Goal: Task Accomplishment & Management: Manage account settings

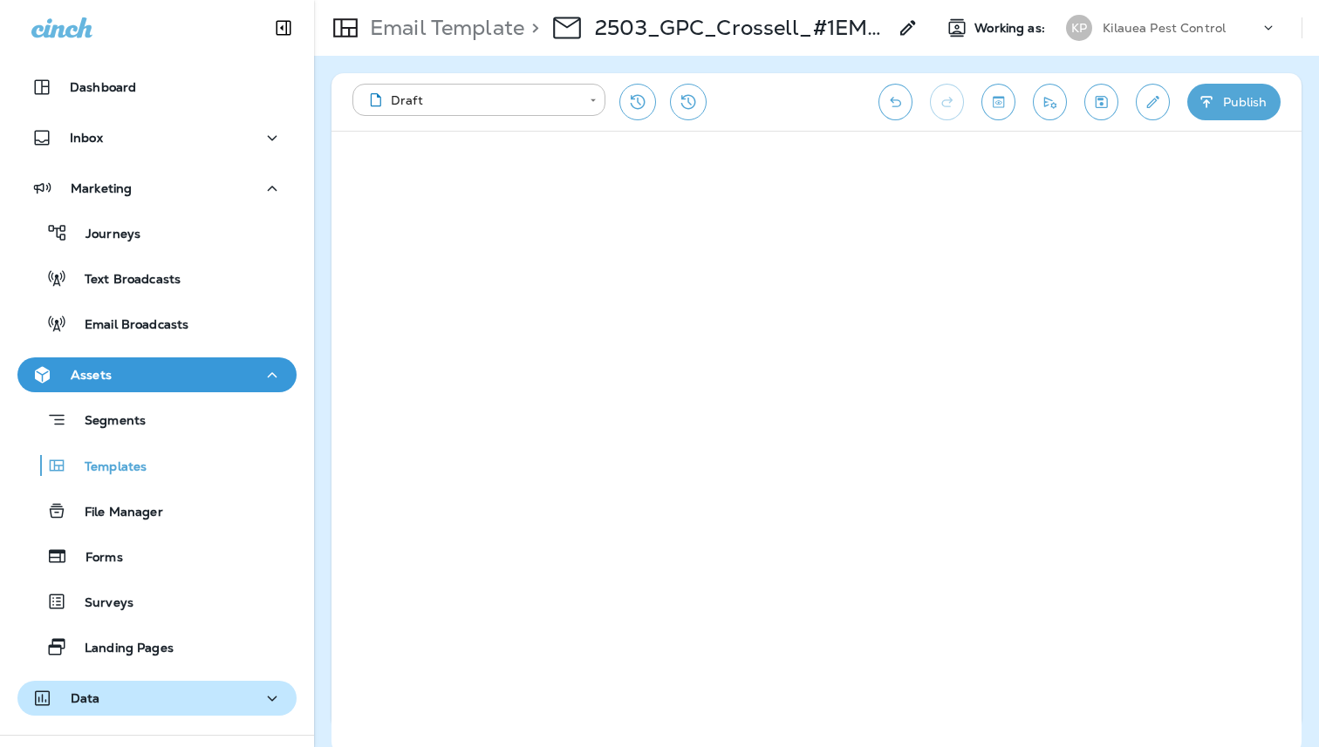
click at [118, 686] on button "Data" at bounding box center [156, 698] width 279 height 35
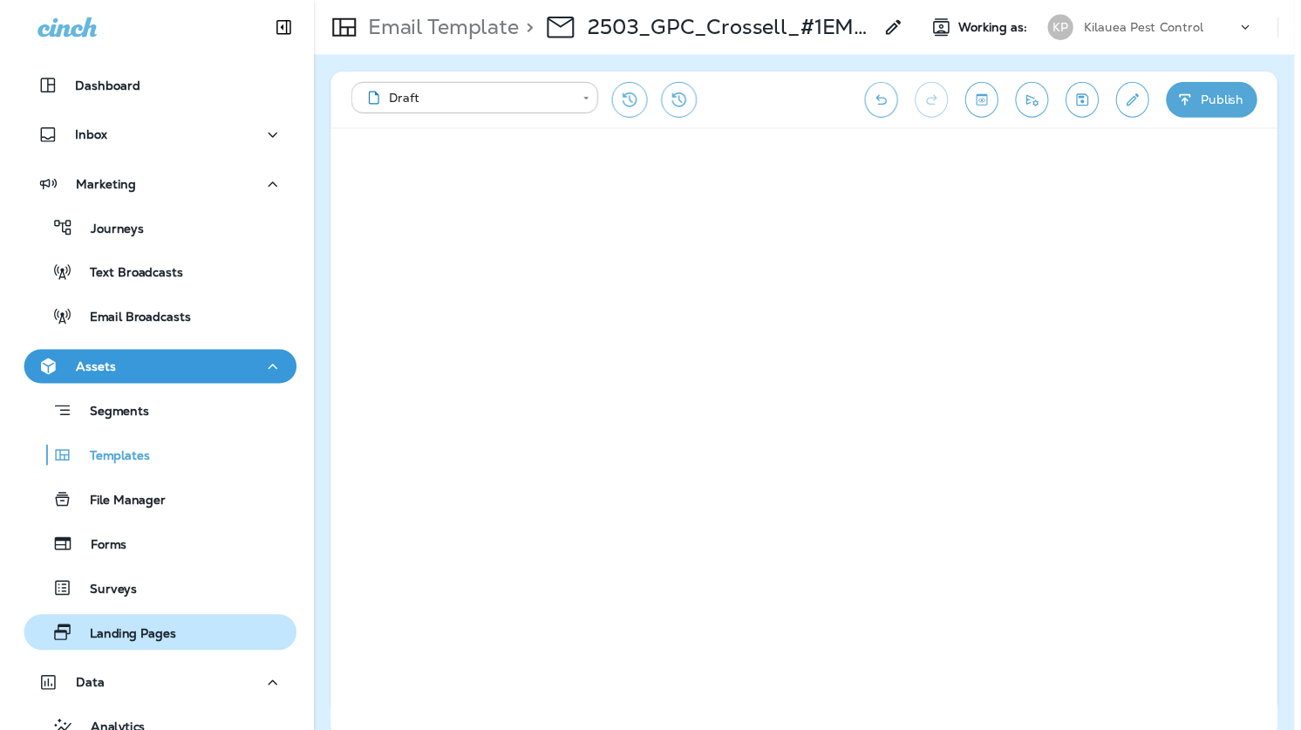
scroll to position [270, 0]
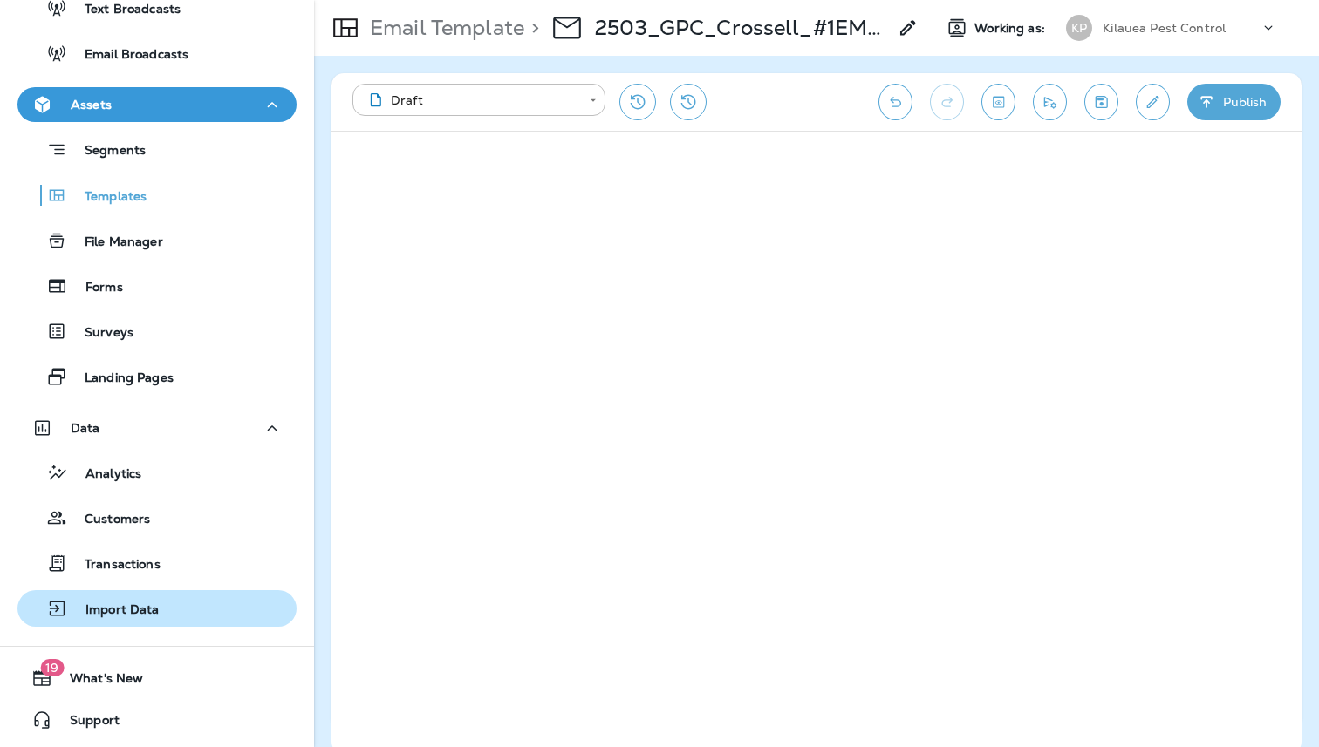
click at [127, 616] on p "Import Data" at bounding box center [114, 611] width 92 height 17
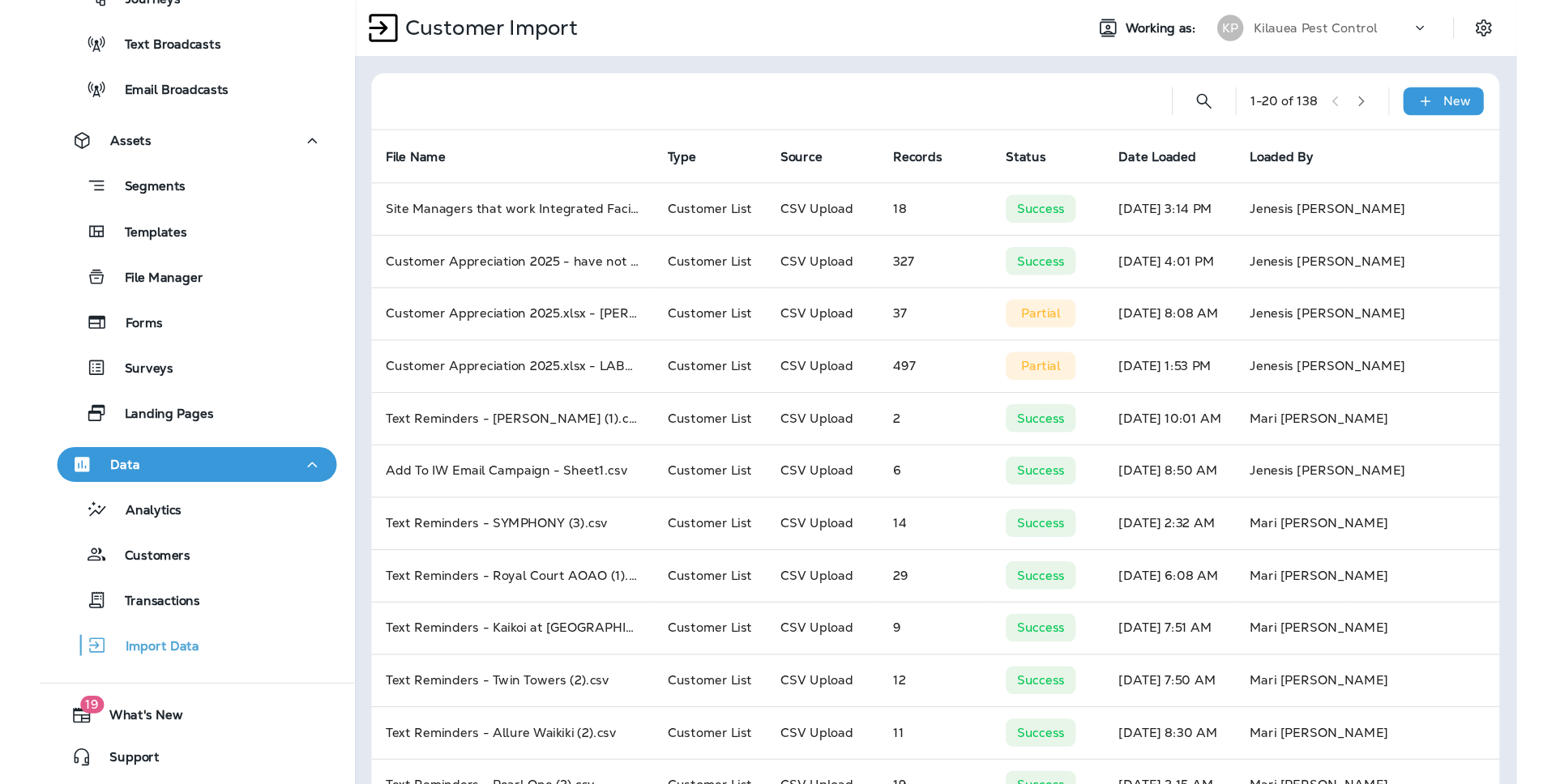
scroll to position [162, 0]
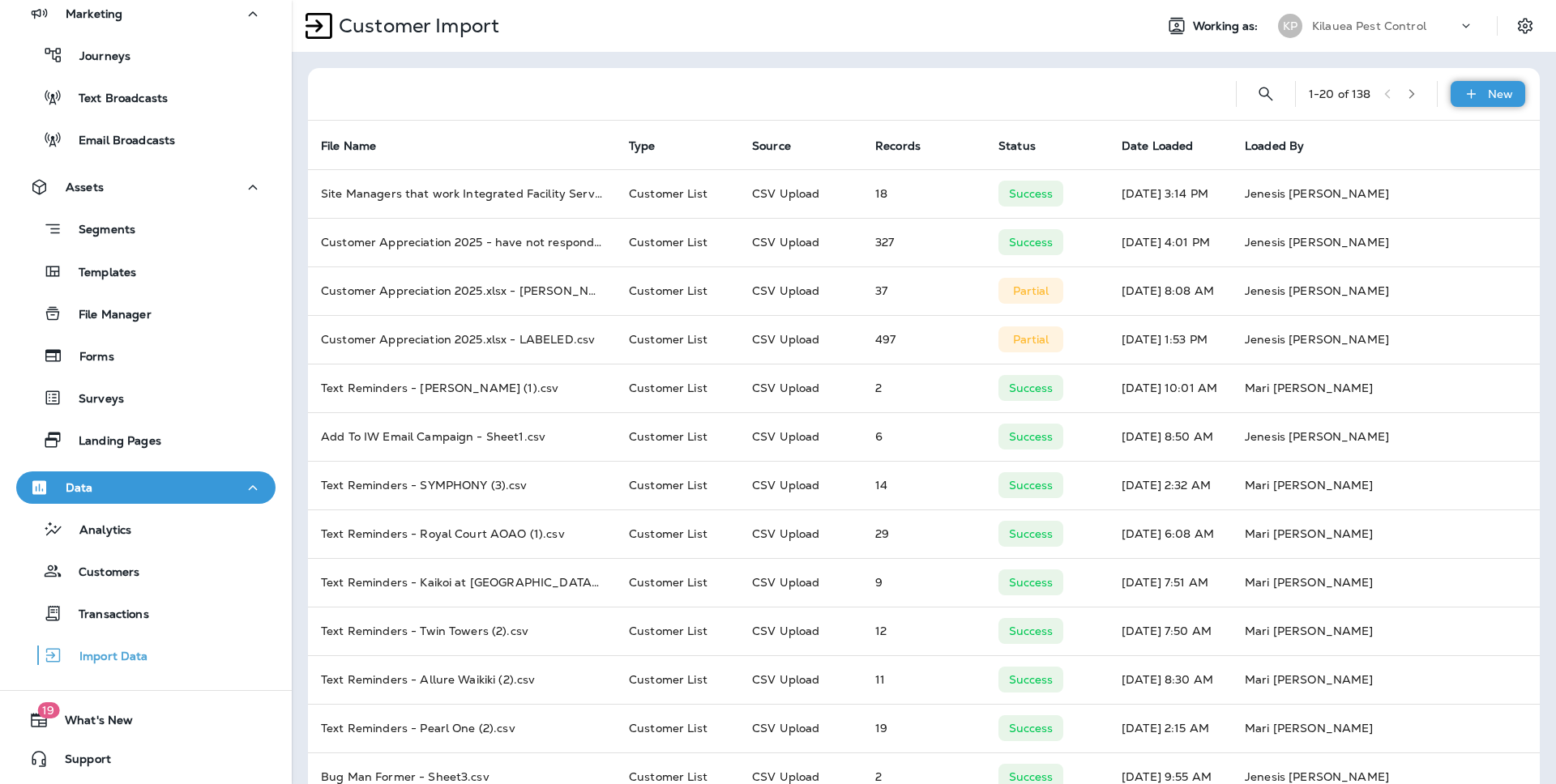
click at [1224, 85] on div "New" at bounding box center [1487, 94] width 74 height 26
click at [1224, 147] on button "Customer list" at bounding box center [1432, 137] width 162 height 40
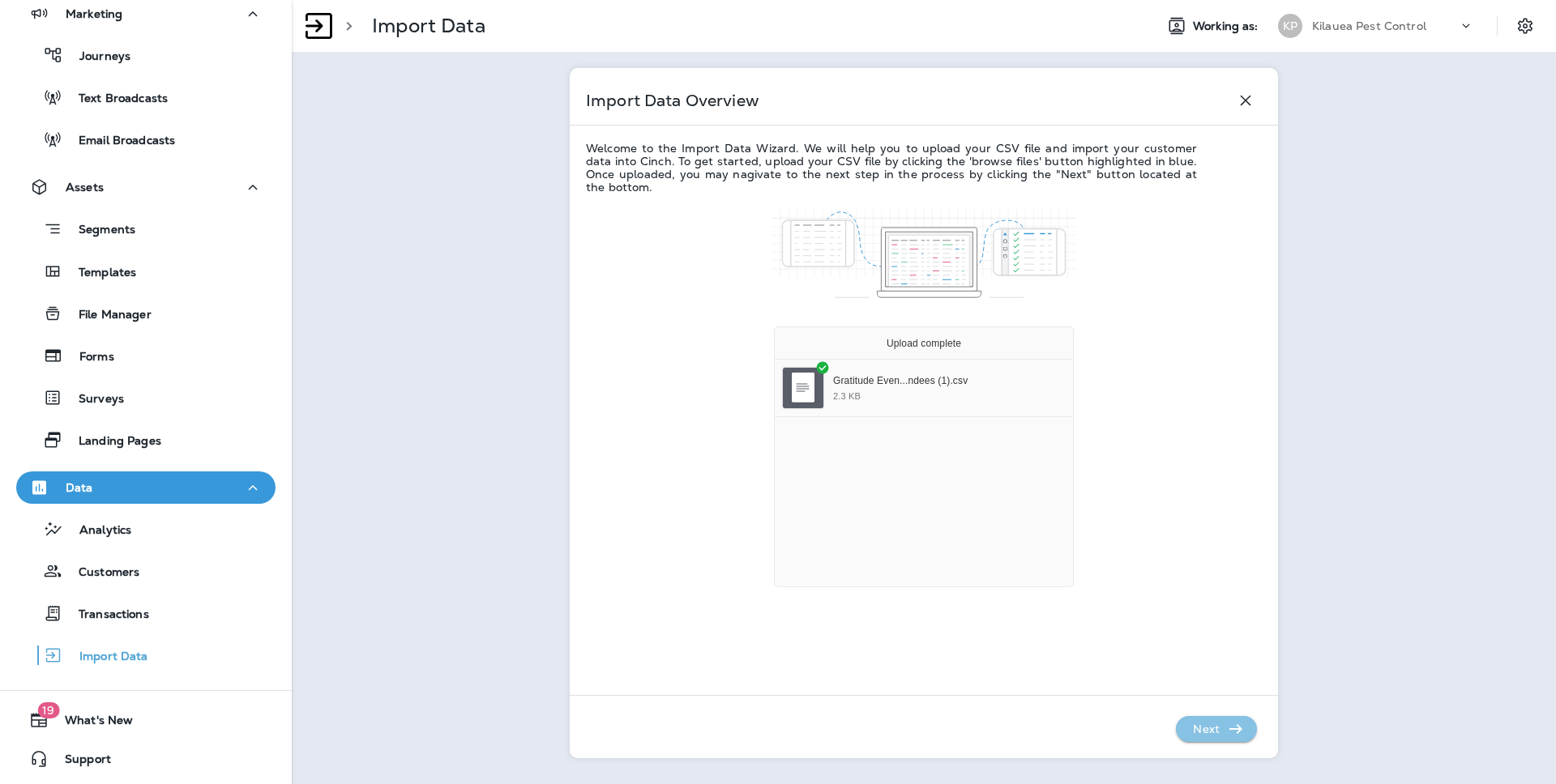
click at [1220, 694] on p "Next" at bounding box center [1206, 729] width 40 height 26
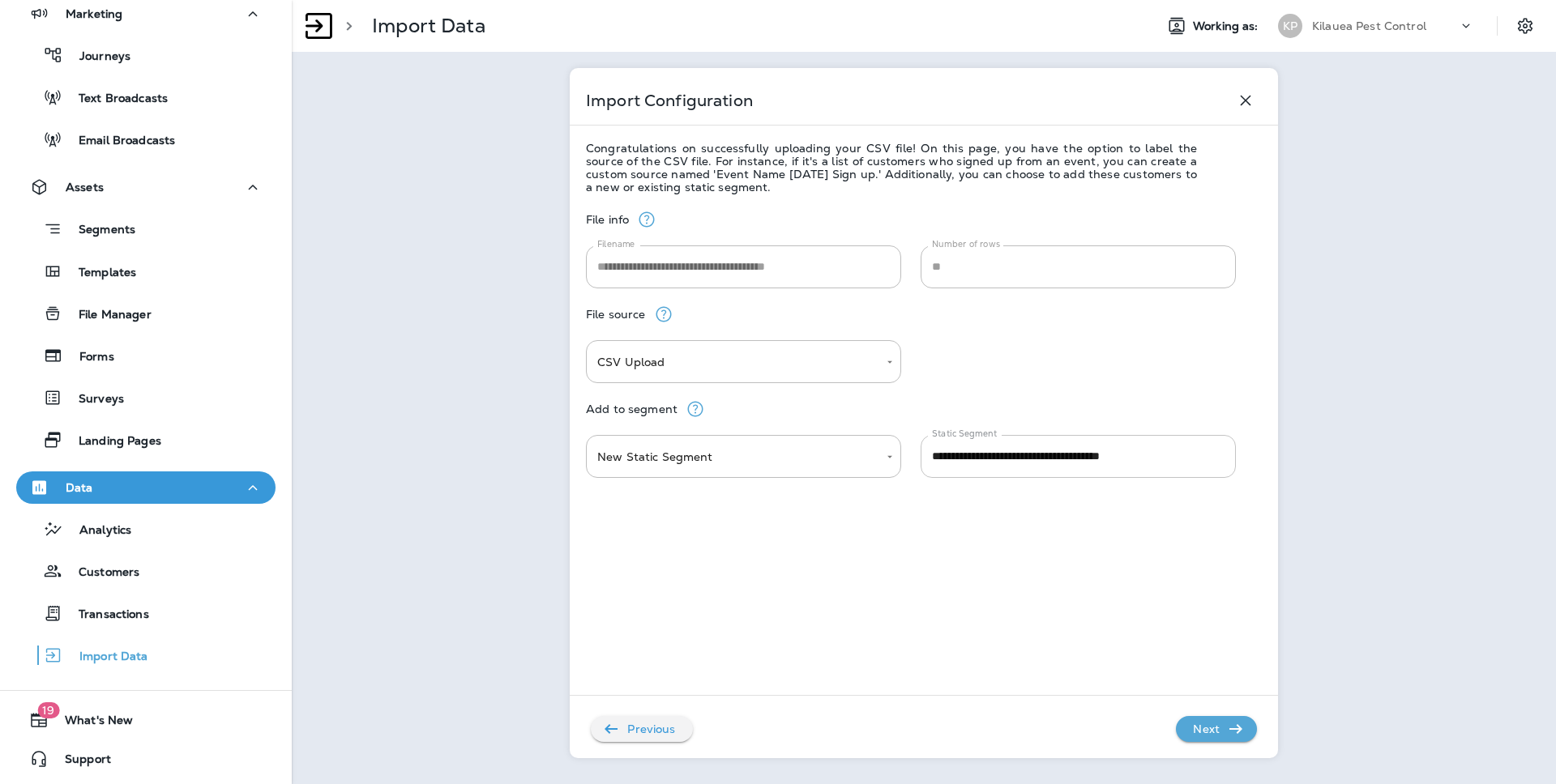
click at [1191, 463] on input "**********" at bounding box center [1078, 456] width 315 height 43
type input "**********"
click at [1203, 694] on p "Next" at bounding box center [1206, 729] width 40 height 26
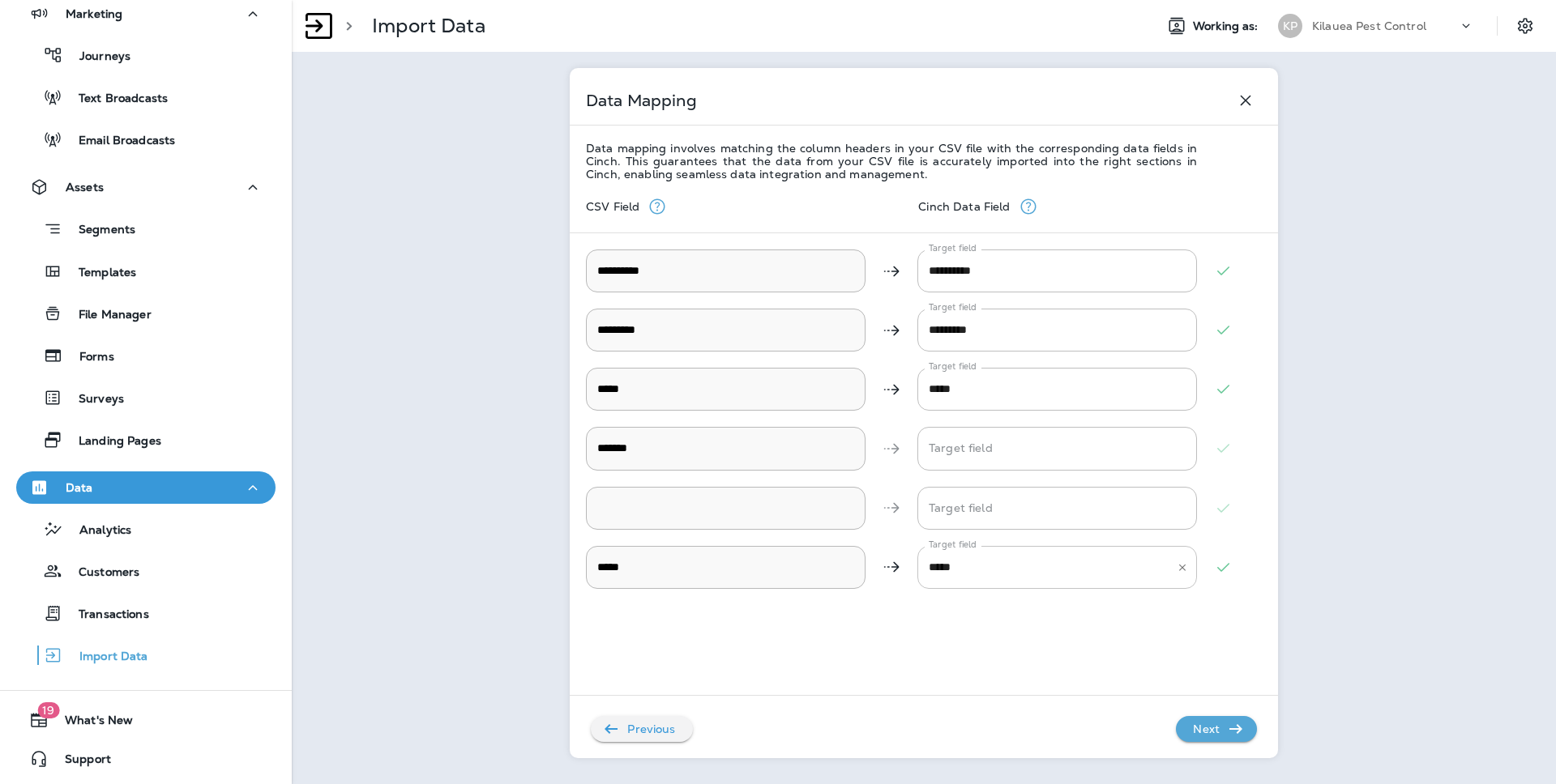
click at [1184, 572] on icon "Clear" at bounding box center [1182, 567] width 11 height 11
click at [1038, 672] on div "**********" at bounding box center [923, 461] width 675 height 561
click at [1215, 694] on p "Next" at bounding box center [1206, 729] width 40 height 26
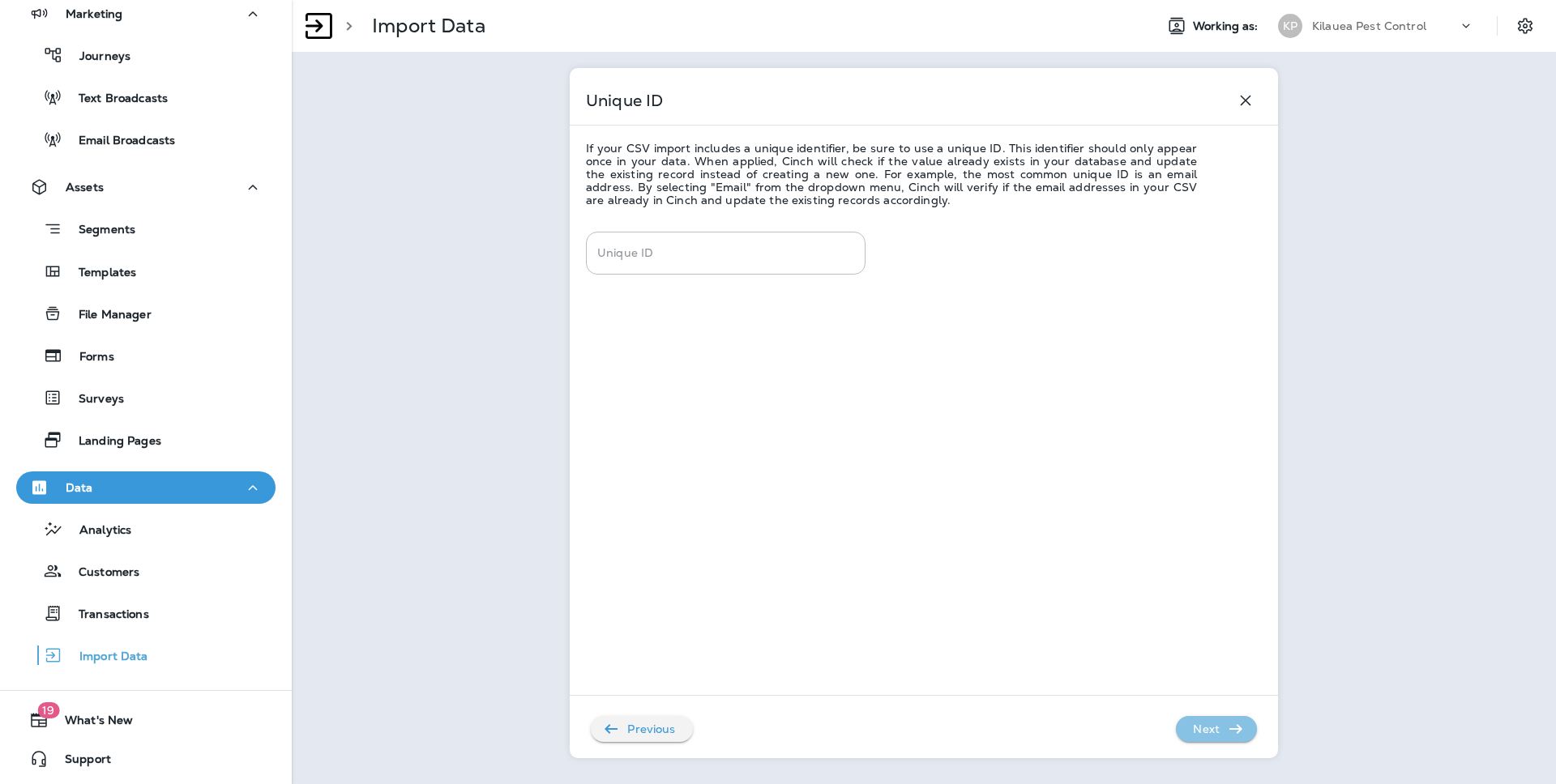
click at [1210, 694] on p "Next" at bounding box center [1206, 729] width 40 height 26
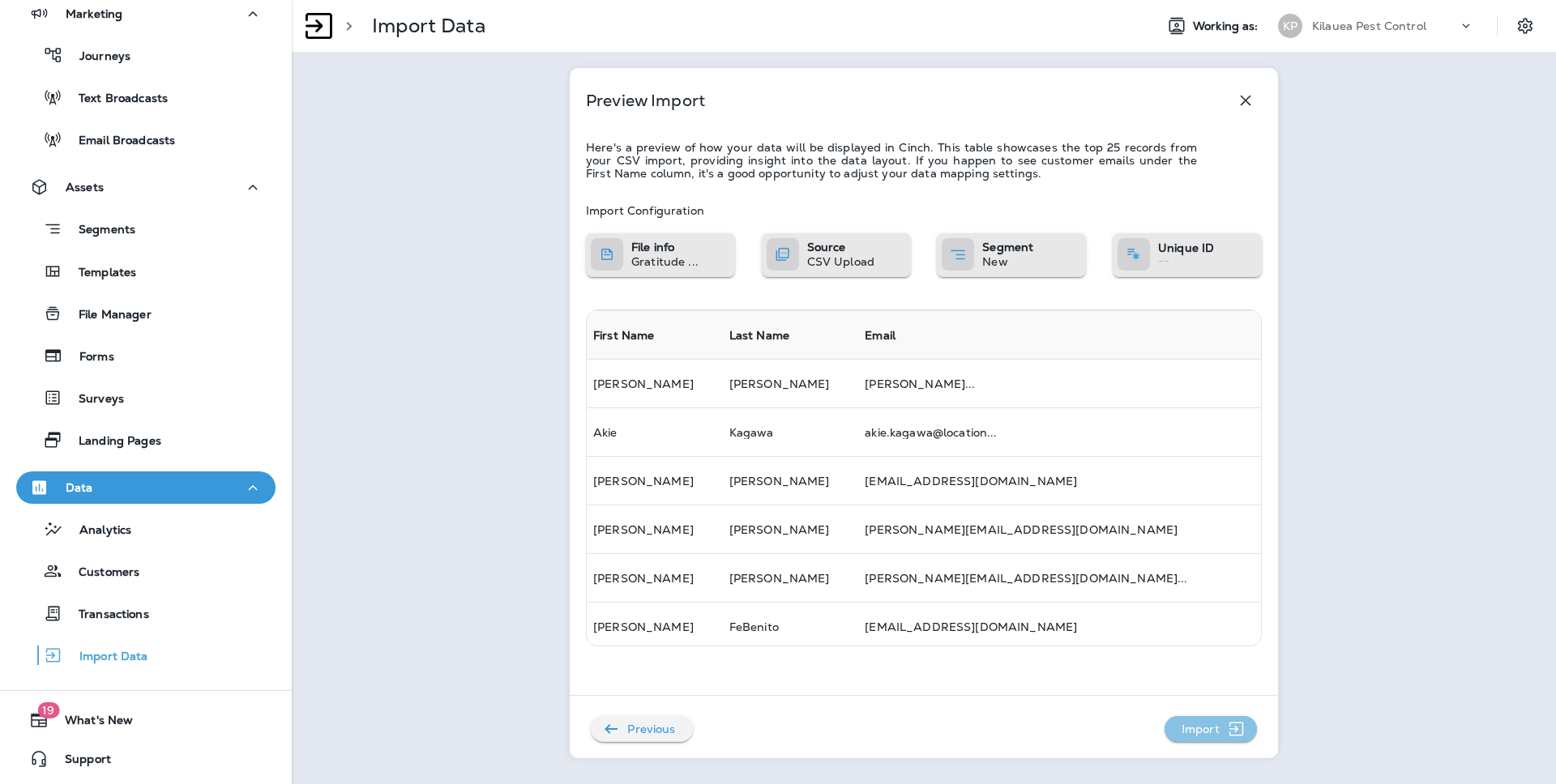
click at [1216, 694] on p "Import" at bounding box center [1200, 729] width 51 height 26
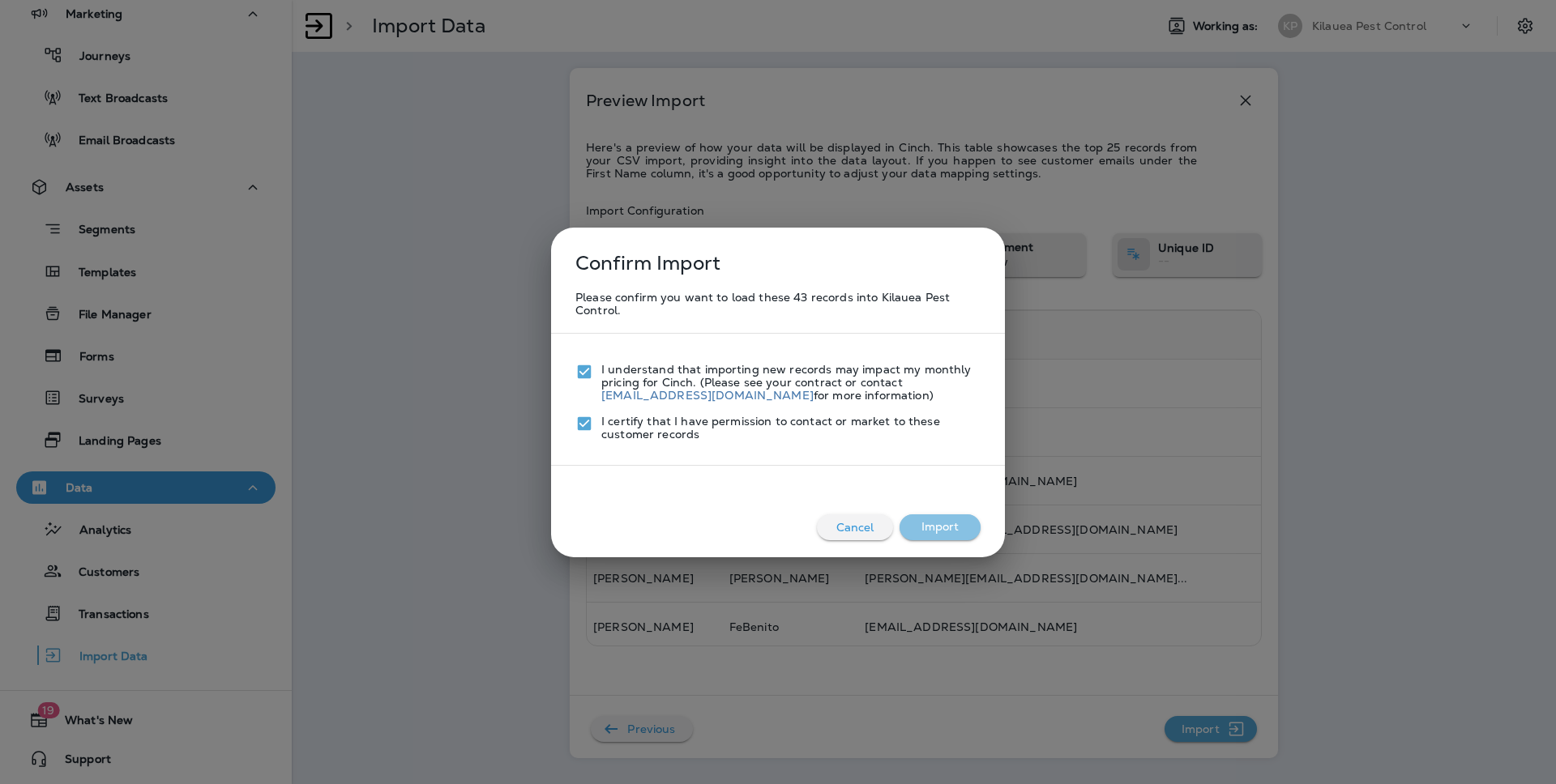
click at [942, 523] on button "Import" at bounding box center [939, 528] width 81 height 26
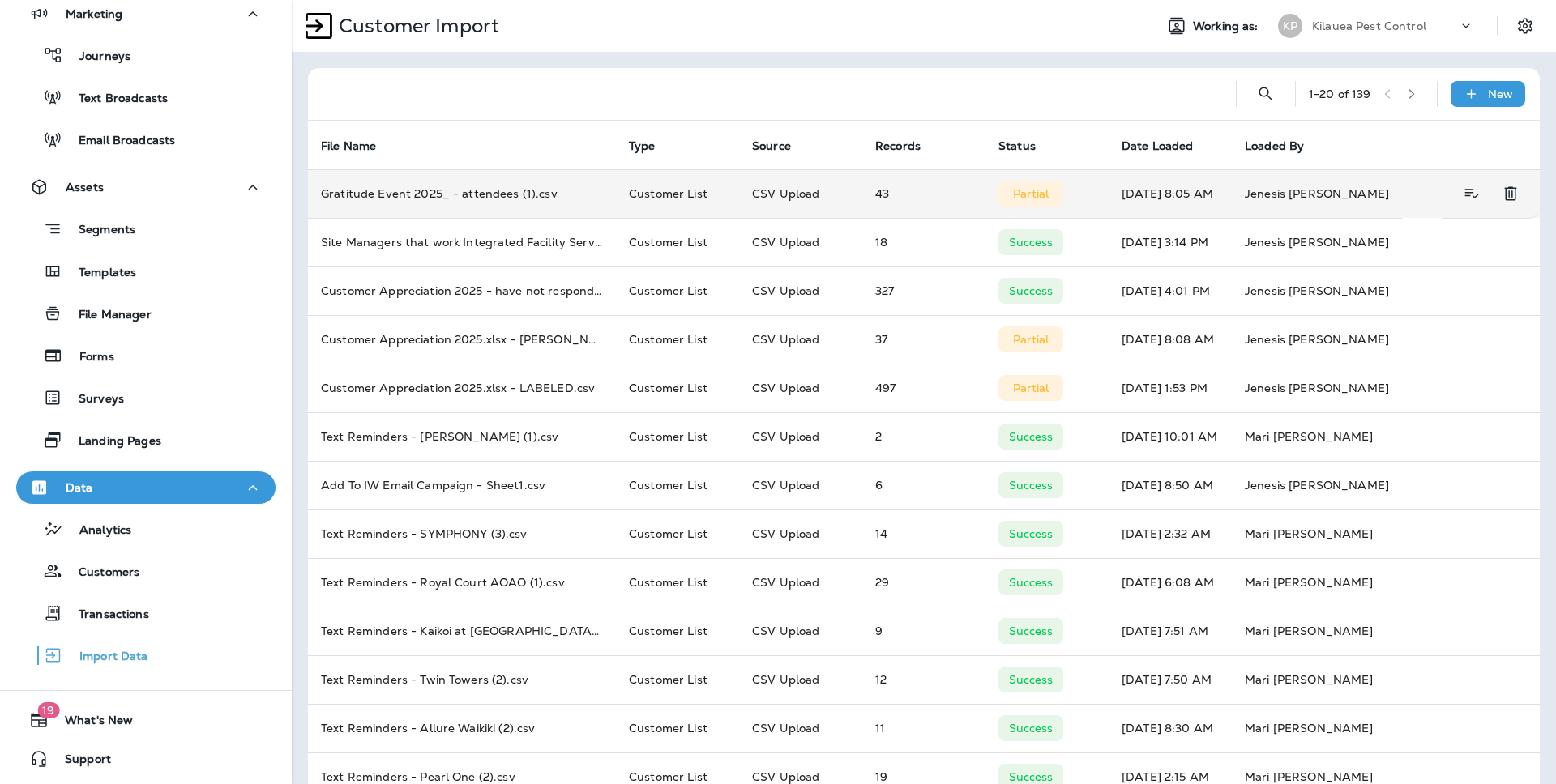
click at [986, 211] on td "Partial" at bounding box center [1047, 193] width 124 height 48
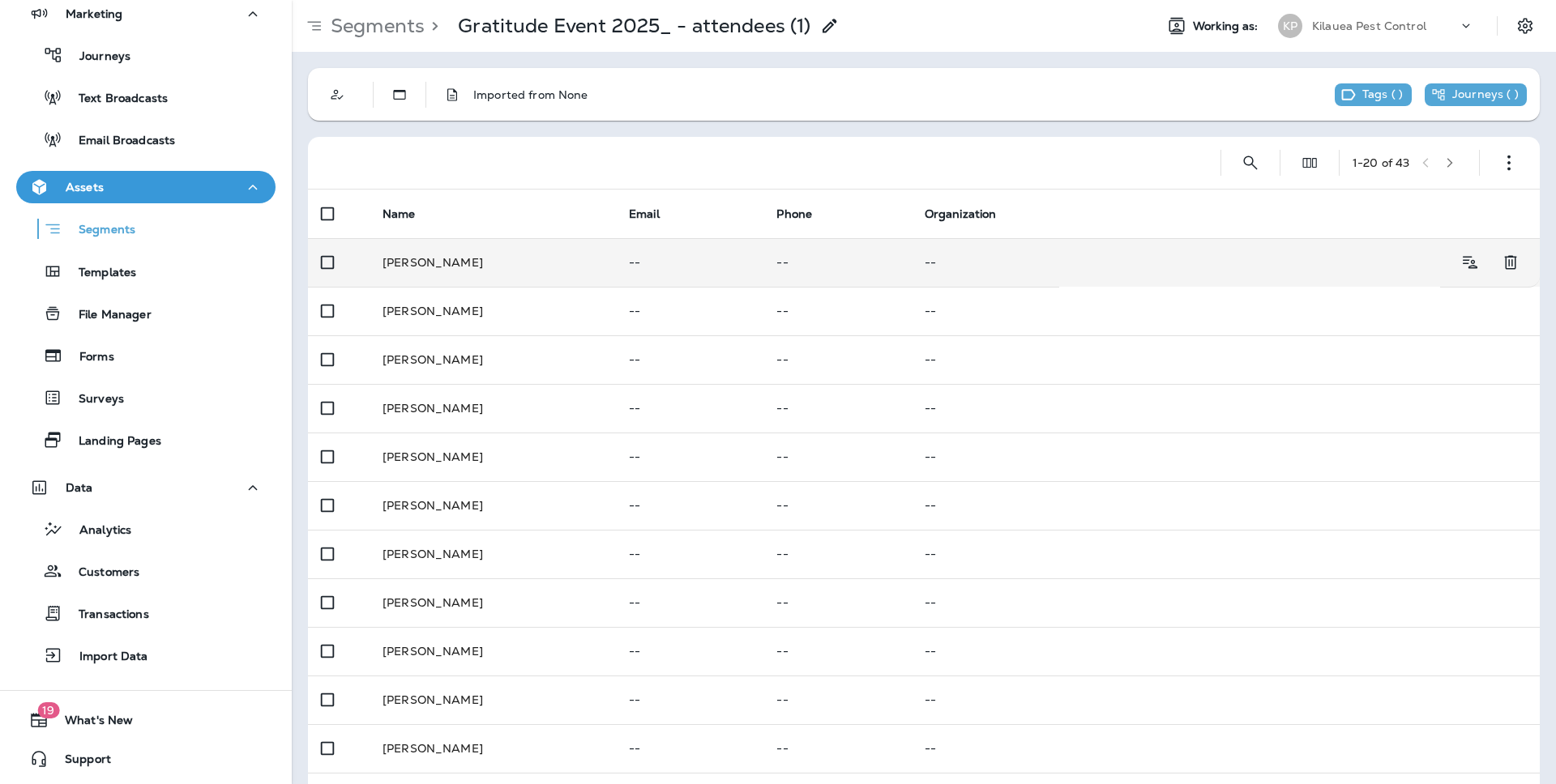
click at [655, 256] on p "--" at bounding box center [689, 263] width 122 height 13
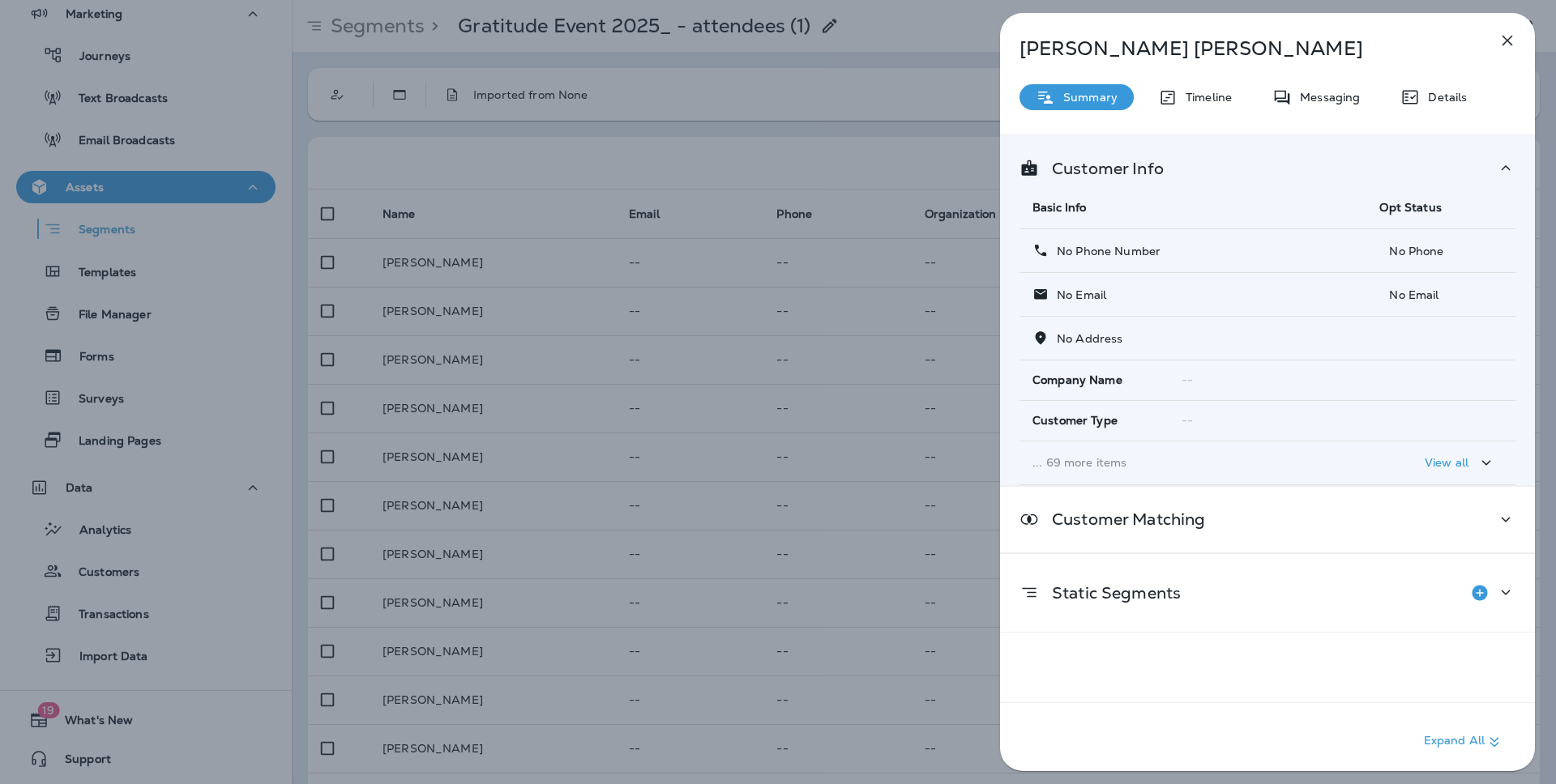
click at [1224, 31] on icon "button" at bounding box center [1507, 40] width 20 height 20
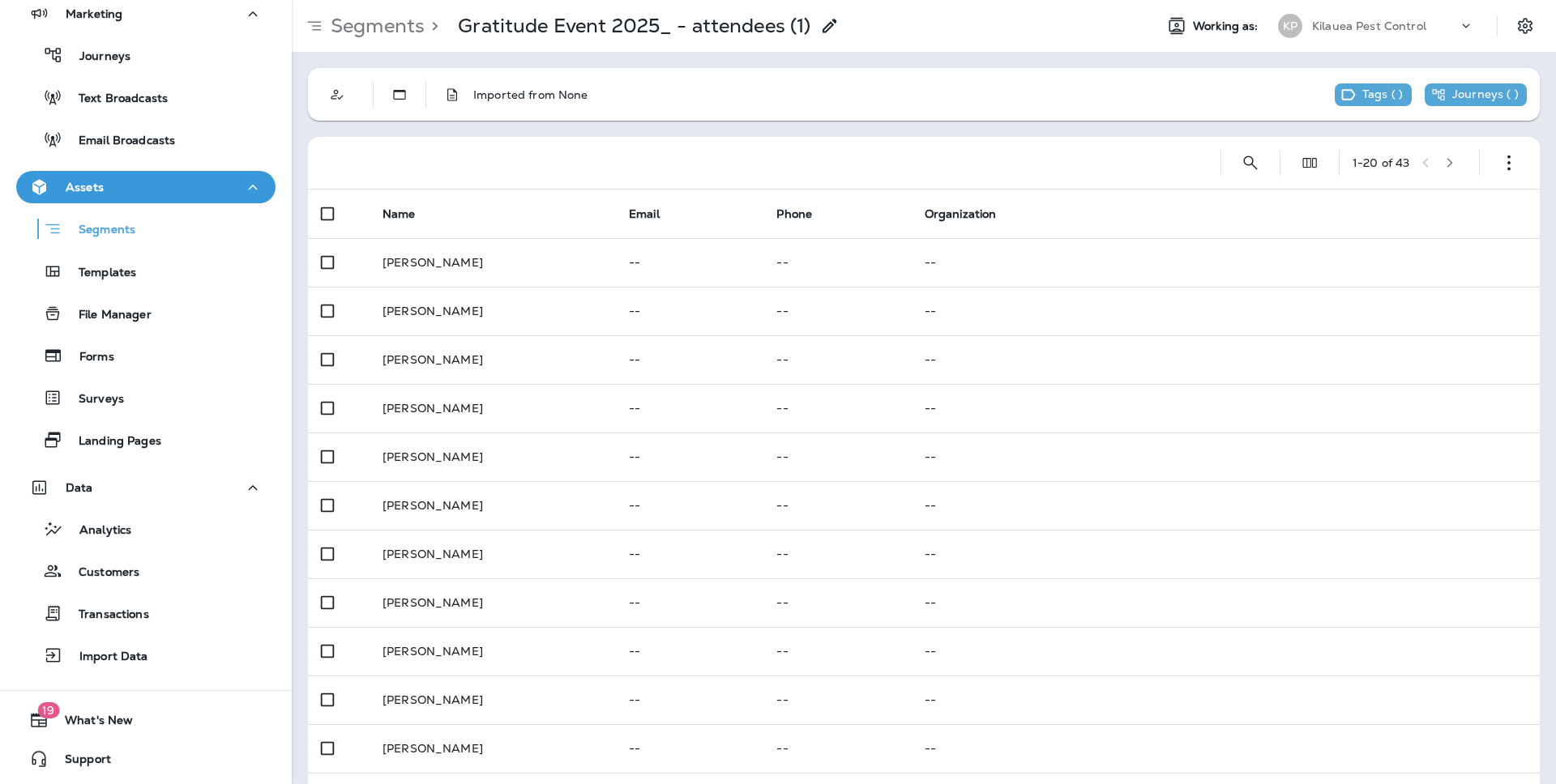
click at [373, 26] on p "Segments" at bounding box center [374, 26] width 100 height 24
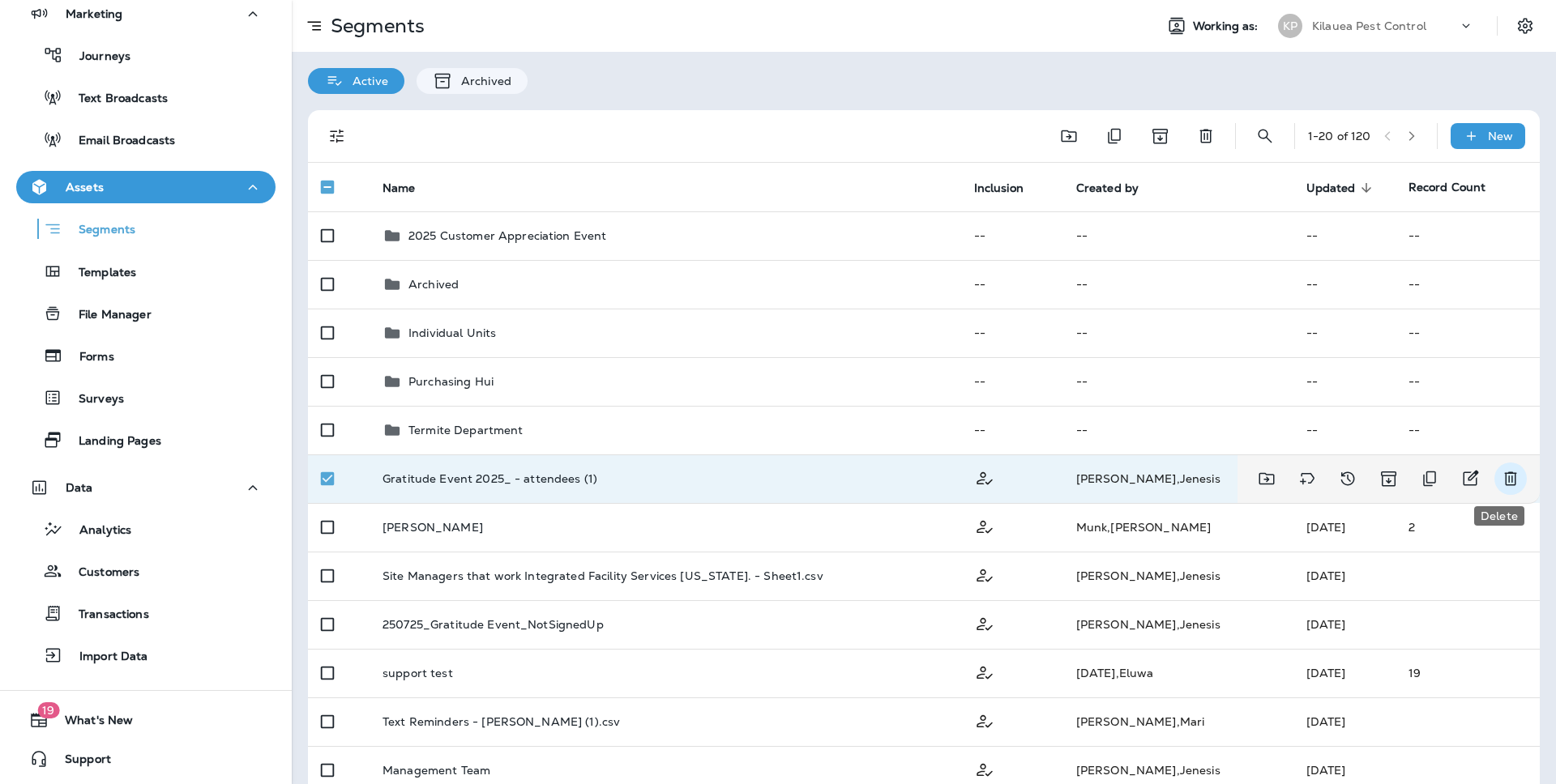
click at [1224, 485] on icon "Delete" at bounding box center [1510, 478] width 12 height 14
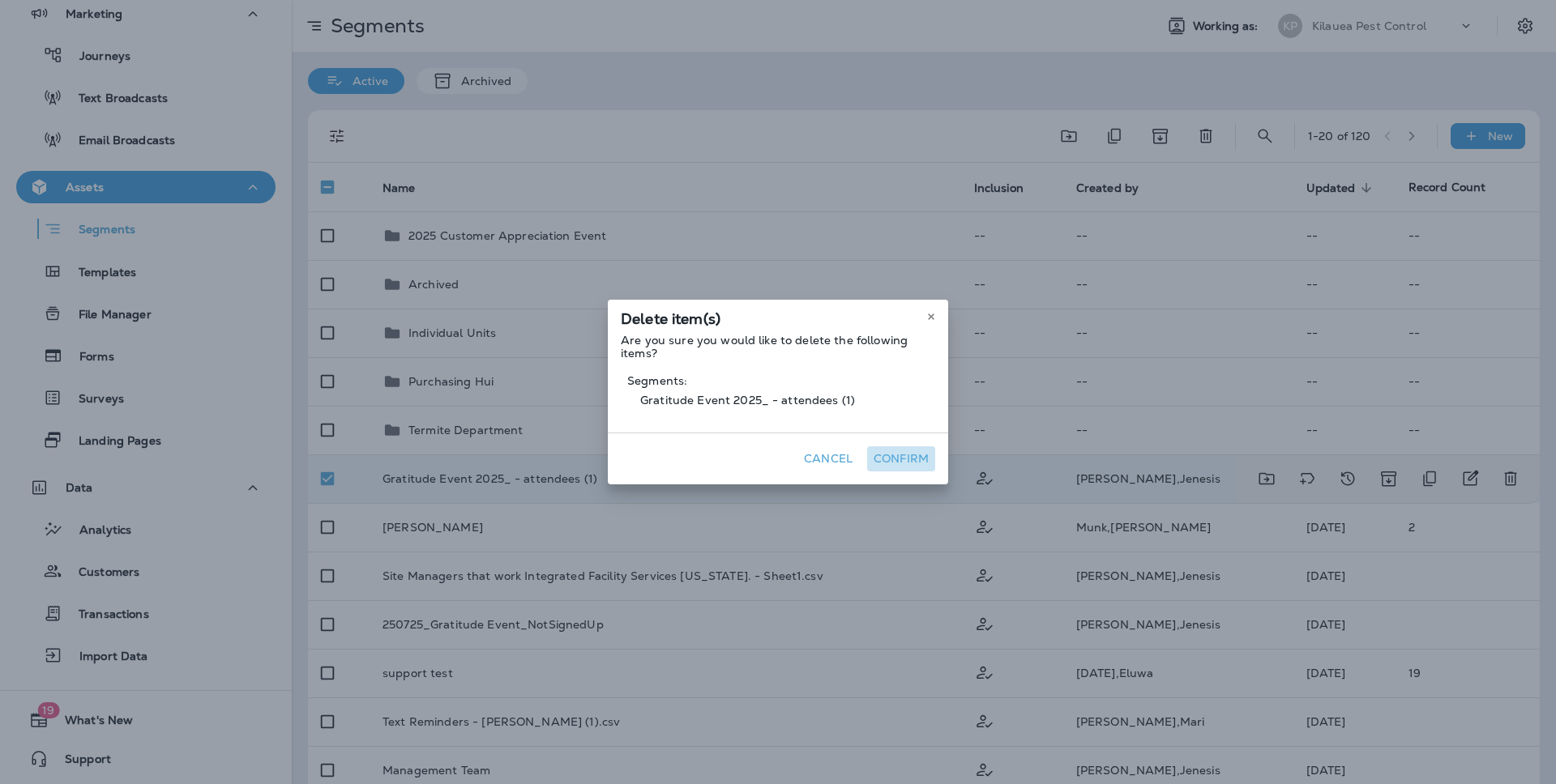
click at [887, 462] on button "Confirm" at bounding box center [900, 459] width 68 height 25
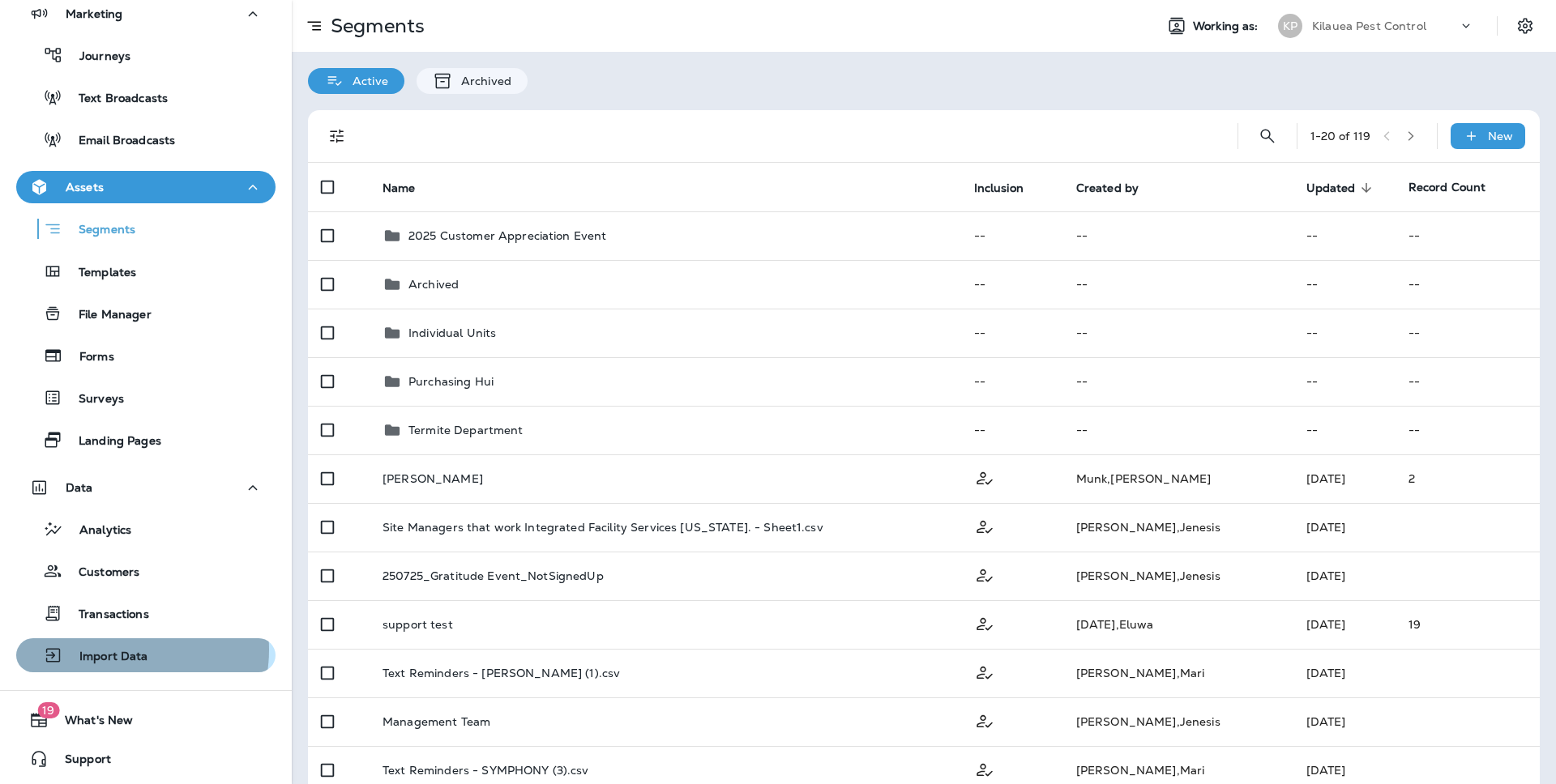
click at [118, 649] on p "Import Data" at bounding box center [106, 657] width 85 height 16
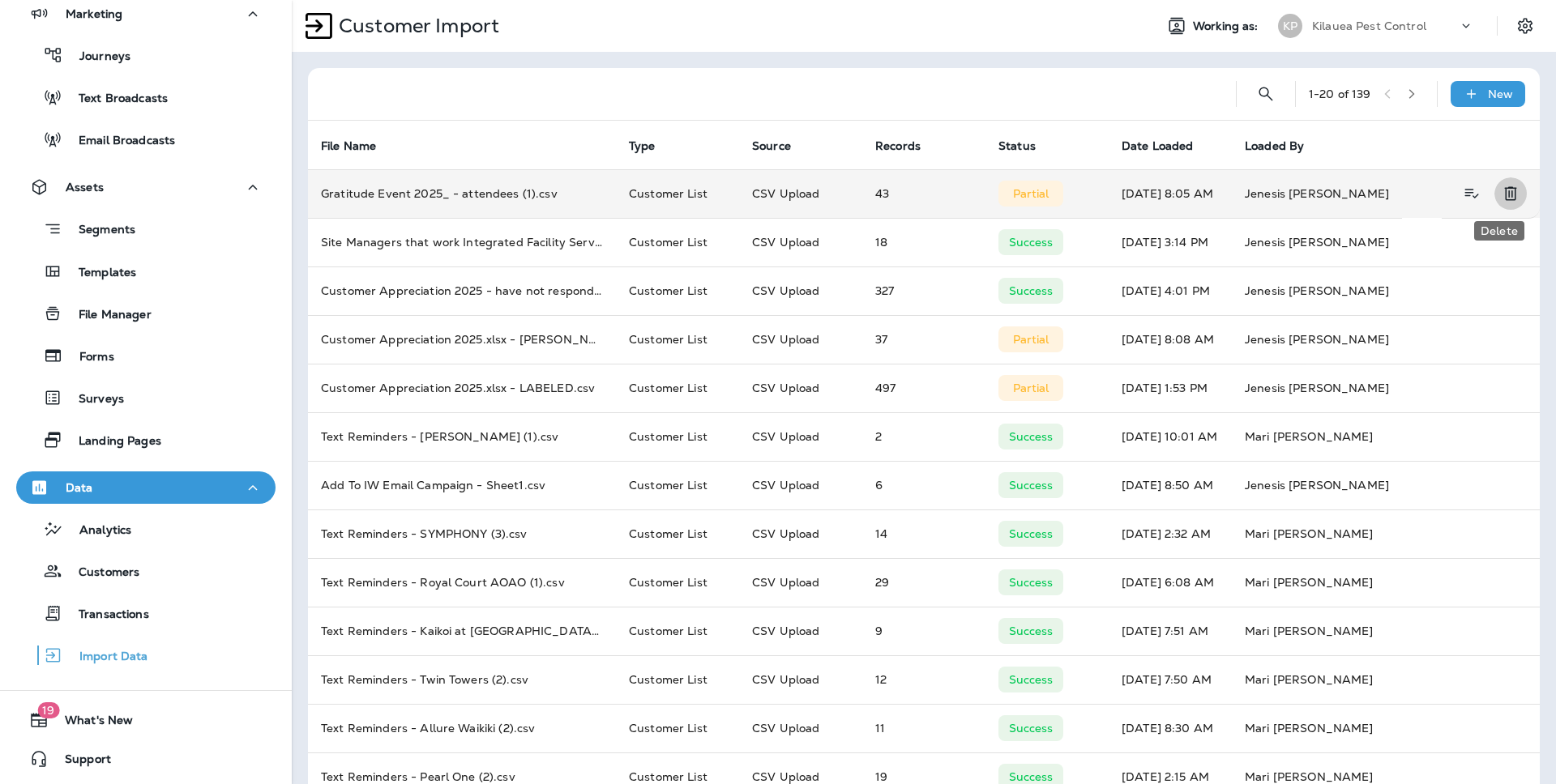
click at [1224, 196] on icon "Delete" at bounding box center [1510, 193] width 20 height 20
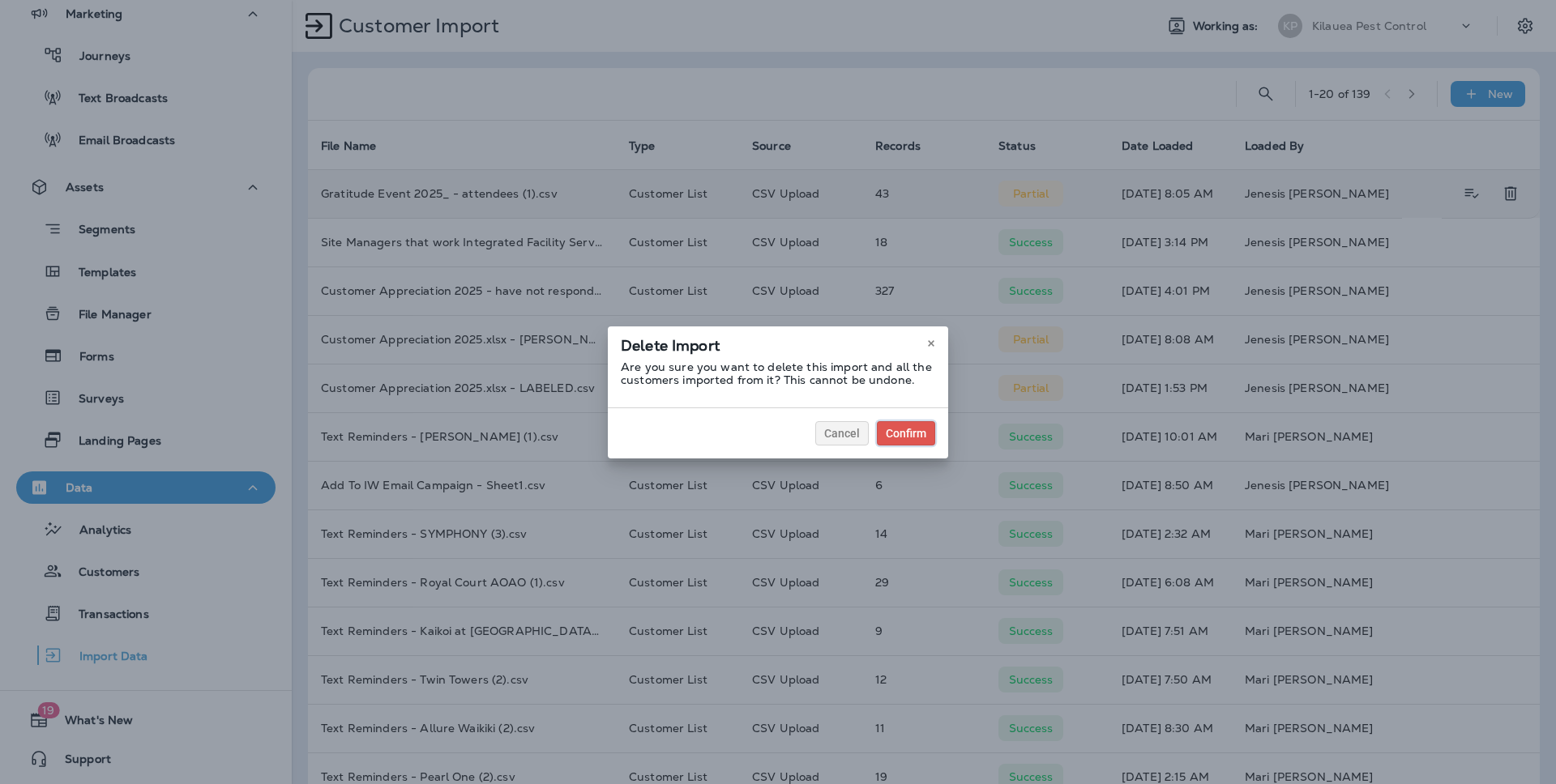
click at [909, 428] on div "Confirm" at bounding box center [906, 433] width 41 height 11
